Goal: Find specific page/section: Find specific page/section

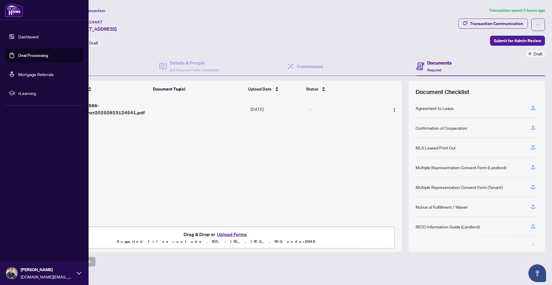
click at [26, 35] on link "Dashboard" at bounding box center [28, 36] width 20 height 5
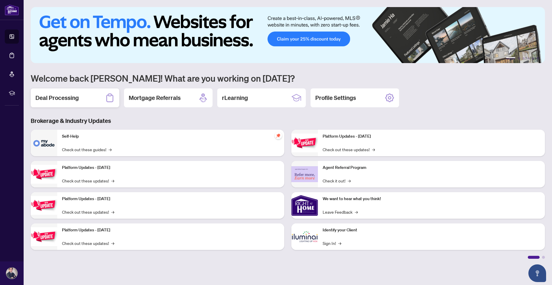
click at [81, 103] on div "Deal Processing" at bounding box center [75, 97] width 88 height 19
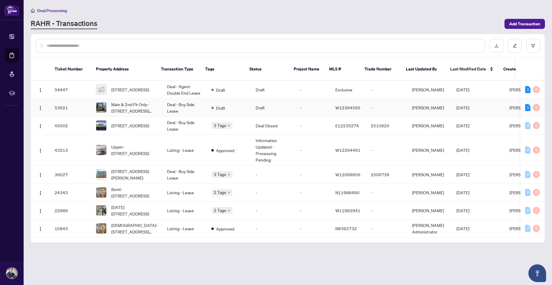
click at [171, 107] on td "Deal - Buy Side Lease" at bounding box center [184, 108] width 44 height 18
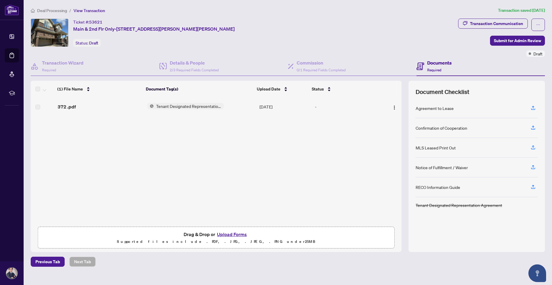
click at [45, 9] on span "Deal Processing" at bounding box center [52, 10] width 30 height 5
